Goal: Find specific page/section: Find specific page/section

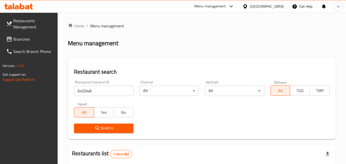
click at [265, 8] on div "[GEOGRAPHIC_DATA]" at bounding box center [267, 7] width 34 height 6
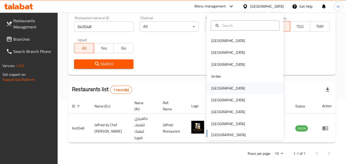
click at [218, 86] on div "[GEOGRAPHIC_DATA]" at bounding box center [228, 88] width 42 height 12
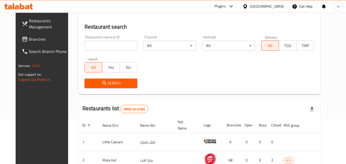
scroll to position [64, 0]
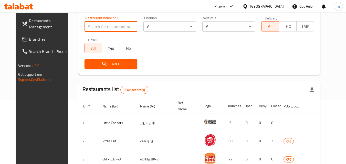
click at [103, 24] on input "search" at bounding box center [110, 26] width 53 height 10
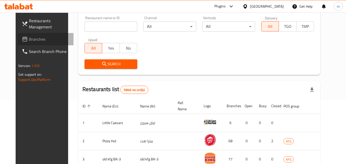
click at [29, 41] on span "Branches" at bounding box center [49, 39] width 40 height 6
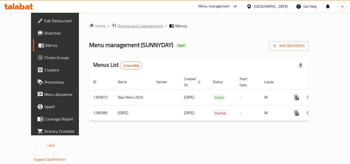
click at [132, 26] on span "Restaurants management" at bounding box center [140, 26] width 46 height 6
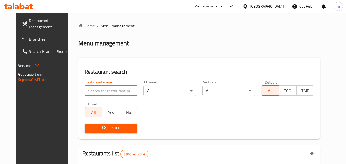
click at [94, 91] on input "search" at bounding box center [110, 91] width 53 height 10
paste input "693613"
type input "693613"
click button "Search" at bounding box center [110, 128] width 53 height 9
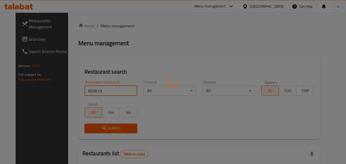
scroll to position [60, 0]
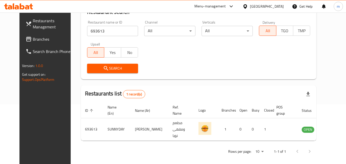
click at [250, 4] on div at bounding box center [245, 7] width 7 height 6
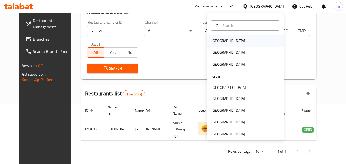
click at [219, 42] on div "[GEOGRAPHIC_DATA]" at bounding box center [228, 41] width 34 height 6
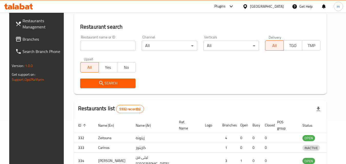
scroll to position [60, 0]
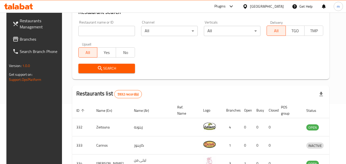
drag, startPoint x: 23, startPoint y: 38, endPoint x: 20, endPoint y: 41, distance: 3.8
click at [23, 38] on span "Branches" at bounding box center [40, 39] width 40 height 6
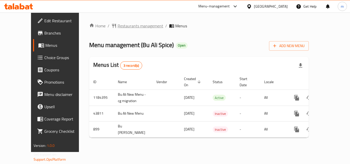
click at [117, 25] on span "Restaurants management" at bounding box center [140, 26] width 46 height 6
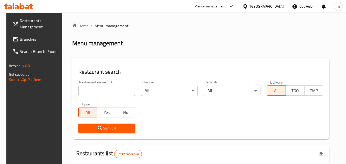
click at [90, 92] on input "search" at bounding box center [106, 91] width 57 height 10
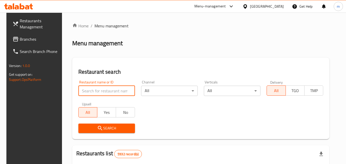
paste input "610"
type input "610"
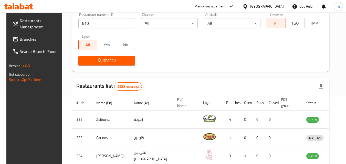
scroll to position [102, 0]
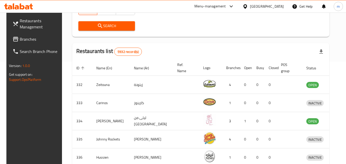
click at [107, 24] on span "Search" at bounding box center [106, 26] width 48 height 6
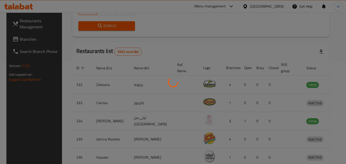
scroll to position [60, 0]
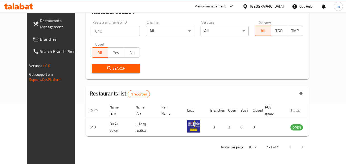
click at [277, 7] on div "[GEOGRAPHIC_DATA]" at bounding box center [267, 7] width 34 height 6
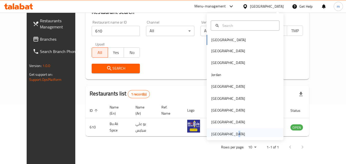
click at [229, 136] on div "[GEOGRAPHIC_DATA]" at bounding box center [228, 134] width 42 height 12
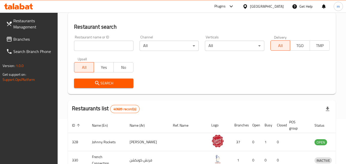
scroll to position [60, 0]
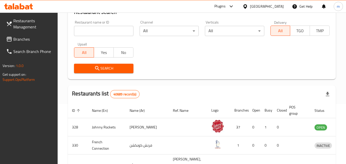
click at [20, 40] on span "Branches" at bounding box center [33, 39] width 40 height 6
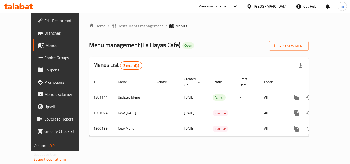
click at [117, 27] on span "Restaurants management" at bounding box center [140, 26] width 46 height 6
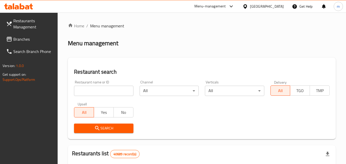
click at [101, 92] on input "search" at bounding box center [103, 91] width 59 height 10
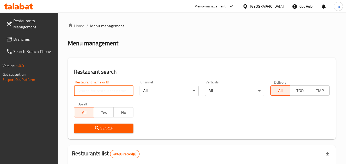
paste input "701653"
type input "701653"
click button "Search" at bounding box center [103, 128] width 59 height 9
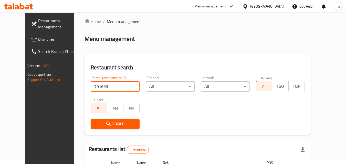
scroll to position [60, 0]
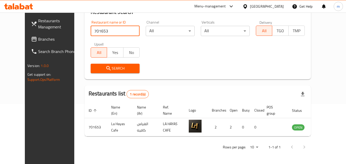
click at [112, 69] on span "Search" at bounding box center [115, 68] width 41 height 6
click at [271, 7] on div "[GEOGRAPHIC_DATA]" at bounding box center [267, 7] width 34 height 6
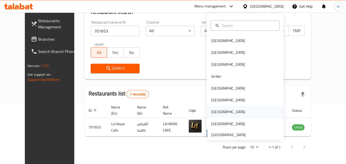
click at [214, 110] on div "[GEOGRAPHIC_DATA]" at bounding box center [228, 112] width 34 height 6
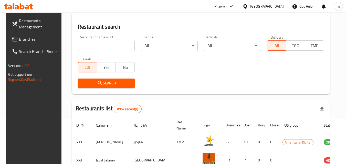
scroll to position [60, 0]
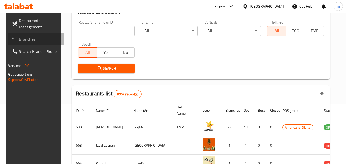
click at [29, 42] on span "Branches" at bounding box center [39, 39] width 40 height 6
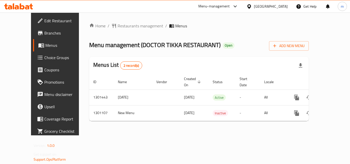
click at [251, 31] on div "Home / Restaurants management / Menus Menu management ( DOCTOR TIKKA RESTAURANT…" at bounding box center [198, 74] width 219 height 102
click at [122, 26] on span "Restaurants management" at bounding box center [140, 26] width 46 height 6
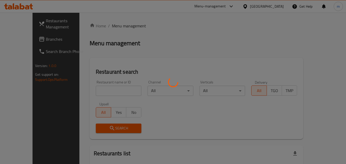
click at [119, 89] on div at bounding box center [173, 82] width 346 height 164
click at [108, 91] on div at bounding box center [173, 82] width 346 height 164
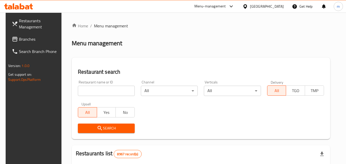
click at [108, 91] on input "search" at bounding box center [106, 91] width 57 height 10
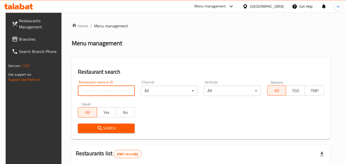
paste input "701895"
type input "701895"
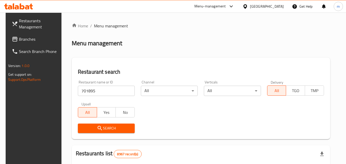
click at [101, 131] on span "Search" at bounding box center [106, 128] width 49 height 6
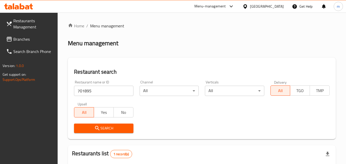
scroll to position [60, 0]
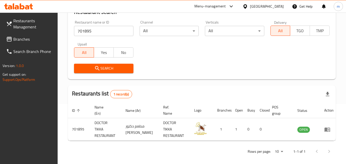
click at [275, 6] on div "[GEOGRAPHIC_DATA]" at bounding box center [267, 7] width 34 height 6
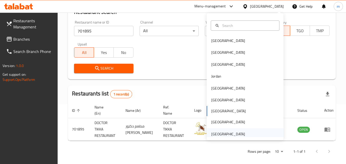
click at [227, 131] on div "[GEOGRAPHIC_DATA]" at bounding box center [228, 134] width 34 height 6
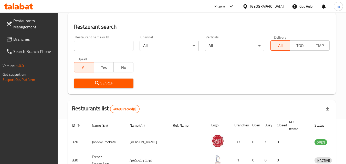
scroll to position [60, 0]
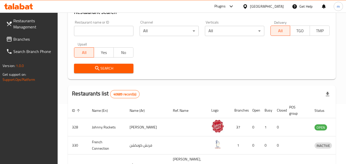
click at [24, 40] on span "Branches" at bounding box center [33, 39] width 40 height 6
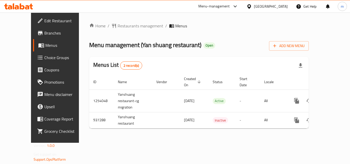
click at [121, 26] on span "Restaurants management" at bounding box center [140, 26] width 46 height 6
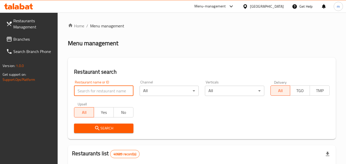
click at [98, 89] on input "search" at bounding box center [103, 91] width 59 height 10
paste input "659065"
type input "659065"
click button "Search" at bounding box center [103, 128] width 59 height 9
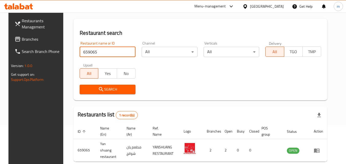
scroll to position [60, 0]
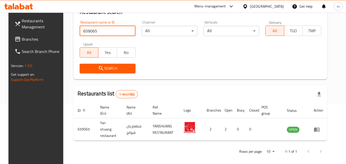
click at [267, 8] on div "[GEOGRAPHIC_DATA]" at bounding box center [267, 7] width 34 height 6
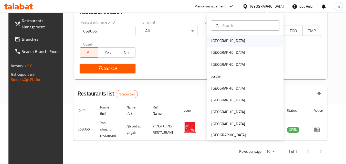
click at [215, 43] on div "[GEOGRAPHIC_DATA]" at bounding box center [228, 41] width 34 height 6
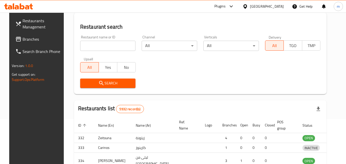
scroll to position [60, 0]
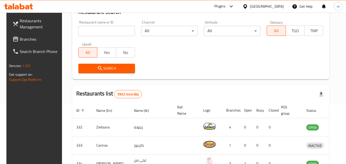
click at [21, 40] on span "Branches" at bounding box center [40, 39] width 40 height 6
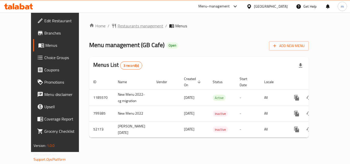
click at [119, 26] on span "Restaurants management" at bounding box center [140, 26] width 46 height 6
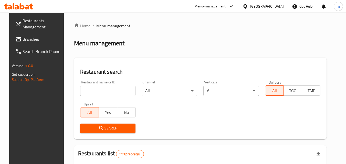
click at [102, 92] on div at bounding box center [173, 82] width 346 height 164
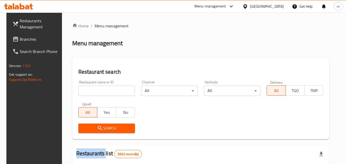
click at [102, 92] on input "search" at bounding box center [106, 91] width 57 height 10
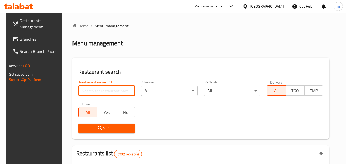
paste input "25969"
type input "25969"
click button "Search" at bounding box center [106, 128] width 57 height 9
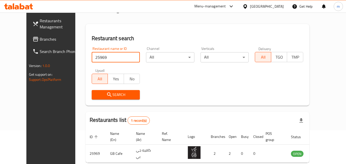
scroll to position [60, 0]
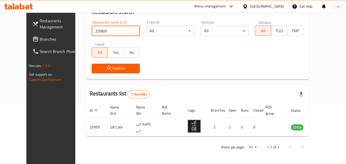
click at [275, 4] on div "Bahrain" at bounding box center [267, 7] width 34 height 6
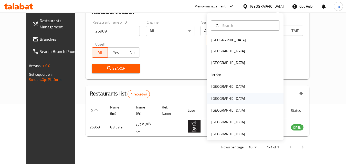
click at [211, 100] on div "[GEOGRAPHIC_DATA]" at bounding box center [228, 99] width 34 height 6
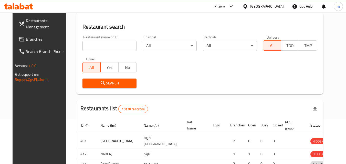
scroll to position [60, 0]
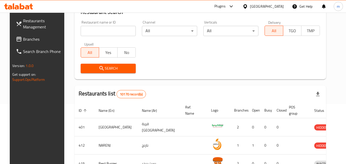
click at [23, 39] on span "Branches" at bounding box center [43, 39] width 40 height 6
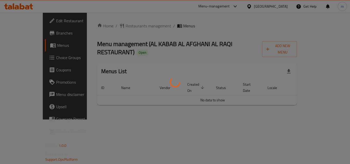
click at [120, 26] on div at bounding box center [175, 82] width 350 height 164
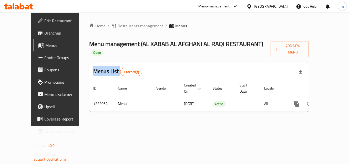
click at [120, 26] on div "Home / Restaurants management / Menus Menu management ( AL KABAB AL AFGHANI AL …" at bounding box center [198, 69] width 219 height 93
click at [120, 26] on span "Restaurants management" at bounding box center [140, 26] width 46 height 6
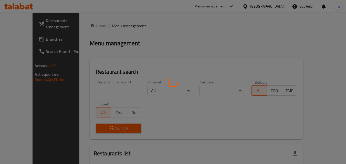
click at [120, 26] on div at bounding box center [173, 82] width 346 height 164
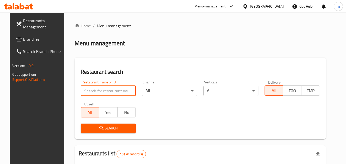
click at [101, 91] on input "search" at bounding box center [108, 91] width 55 height 10
paste input "678005"
type input "678005"
click button "Search" at bounding box center [108, 128] width 55 height 9
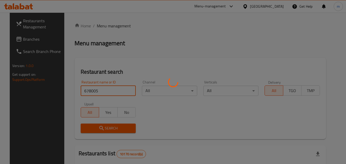
click button "Search" at bounding box center [108, 128] width 55 height 9
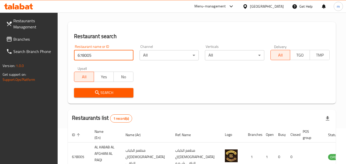
scroll to position [71, 0]
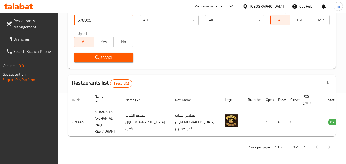
click at [30, 37] on span "Branches" at bounding box center [33, 39] width 40 height 6
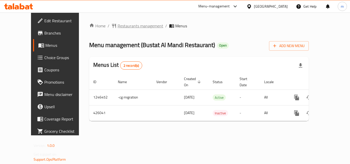
click at [125, 24] on span "Restaurants management" at bounding box center [140, 26] width 46 height 6
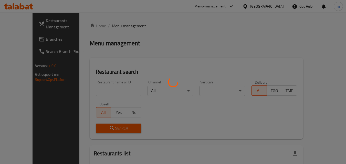
click at [102, 89] on div at bounding box center [173, 82] width 346 height 164
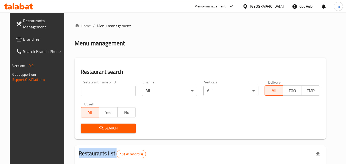
click at [102, 89] on input "search" at bounding box center [108, 91] width 55 height 10
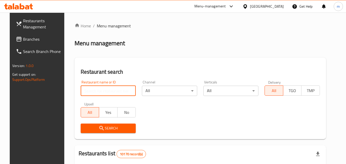
paste input "632414"
type input "632414"
click button "Search" at bounding box center [108, 128] width 55 height 9
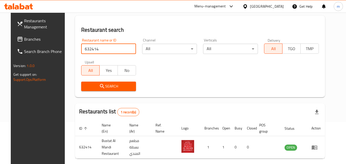
scroll to position [60, 0]
